Goal: Information Seeking & Learning: Learn about a topic

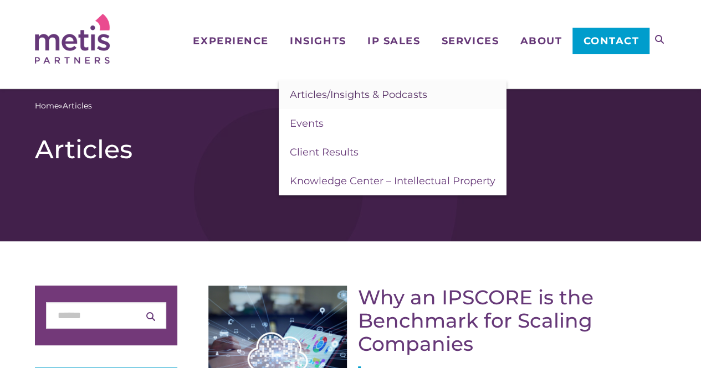
click at [322, 99] on span "Articles/Insights & Podcasts" at bounding box center [358, 95] width 137 height 12
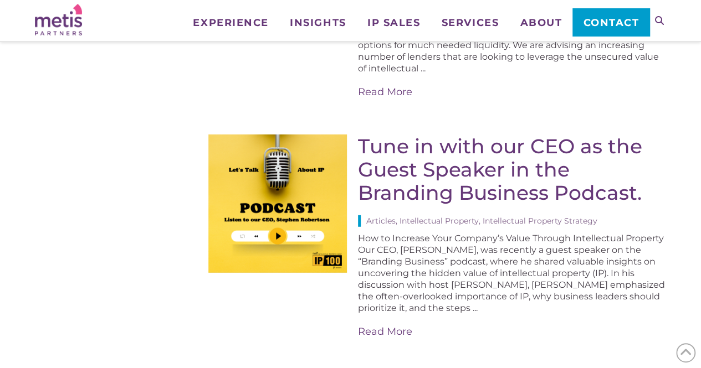
scroll to position [1459, 0]
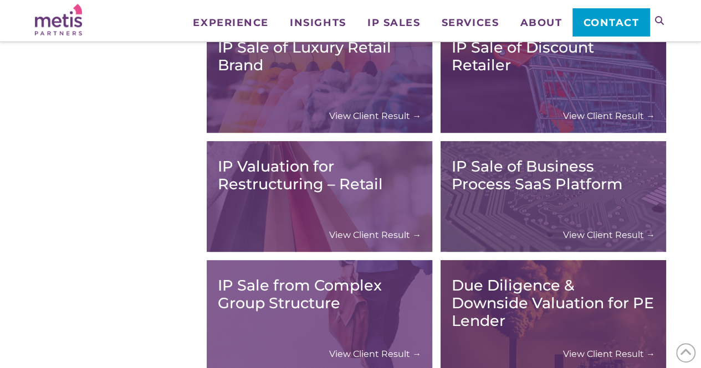
scroll to position [4838, 0]
